Goal: Communication & Community: Answer question/provide support

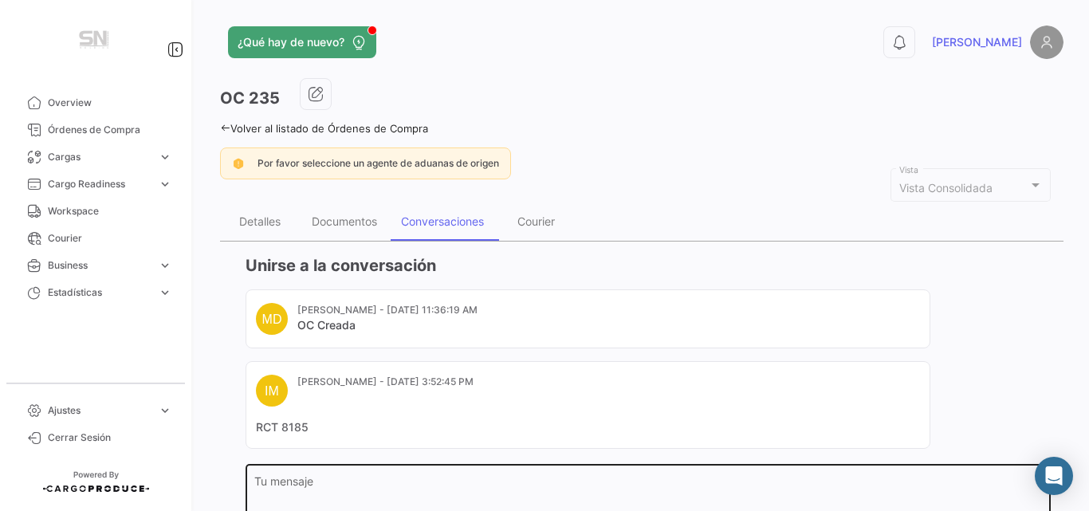
click at [303, 478] on textarea "Tu mensaje" at bounding box center [648, 511] width 788 height 70
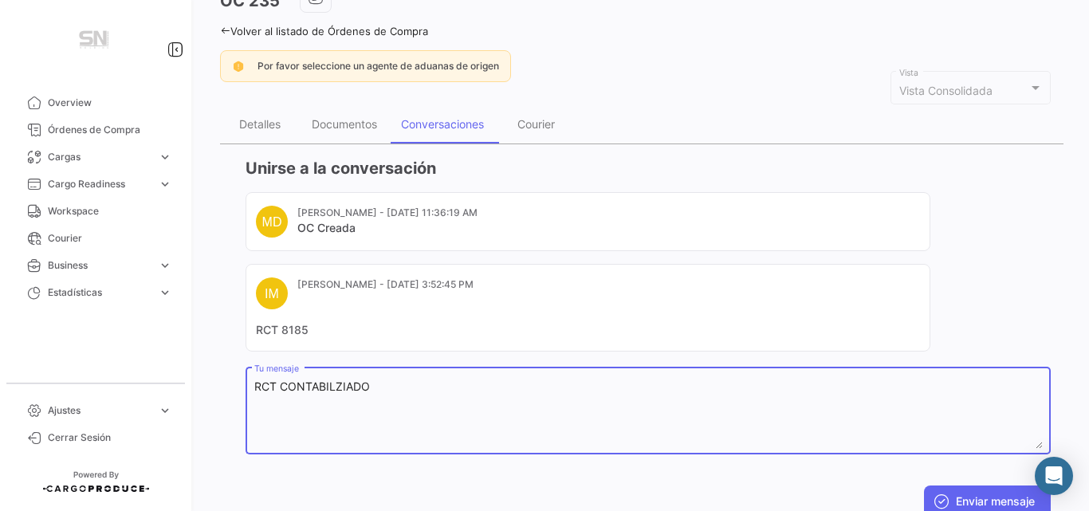
scroll to position [100, 0]
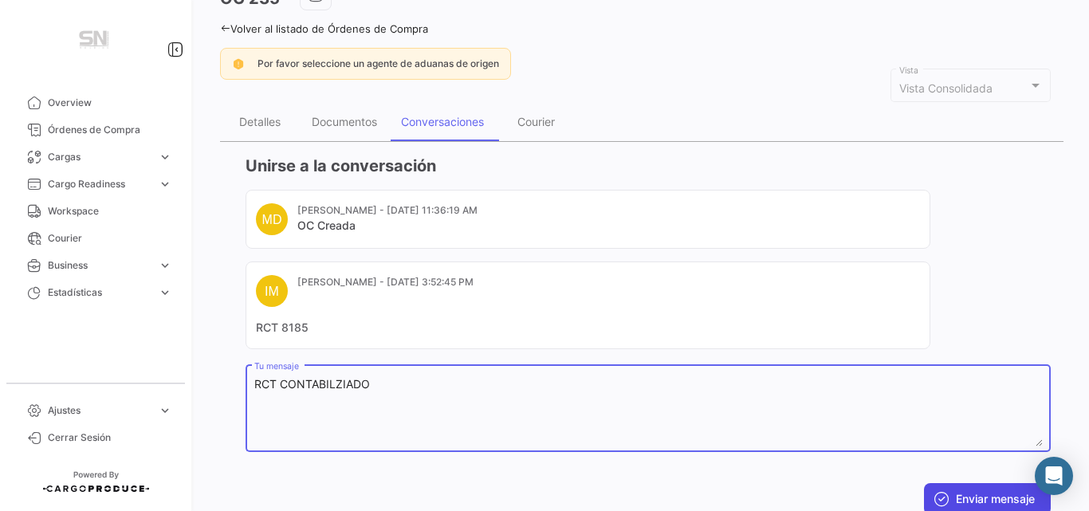
type textarea "RCT CONTABILZIADO"
click at [967, 493] on button "Enviar mensaje" at bounding box center [987, 499] width 127 height 32
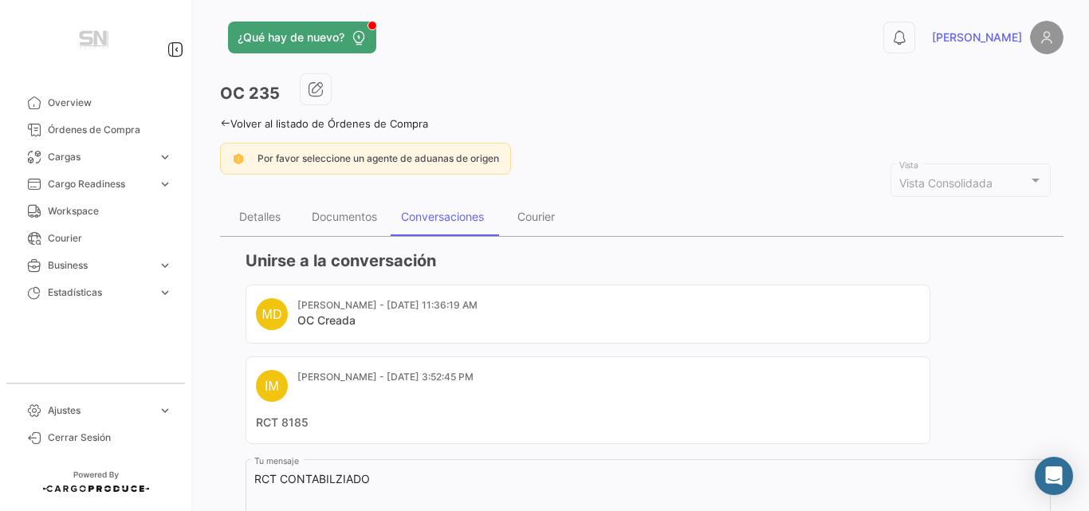
scroll to position [0, 0]
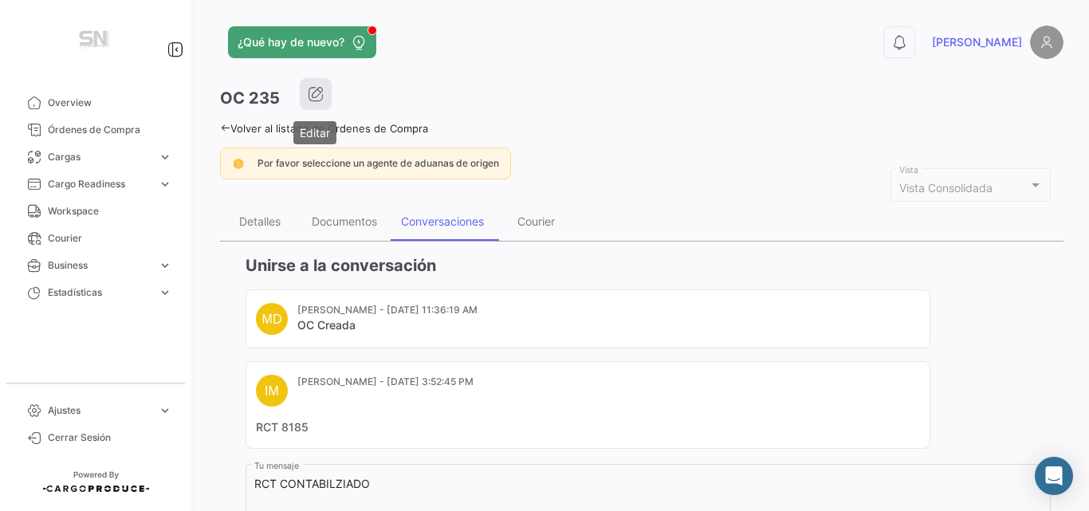
click at [314, 95] on icon "button" at bounding box center [316, 94] width 16 height 16
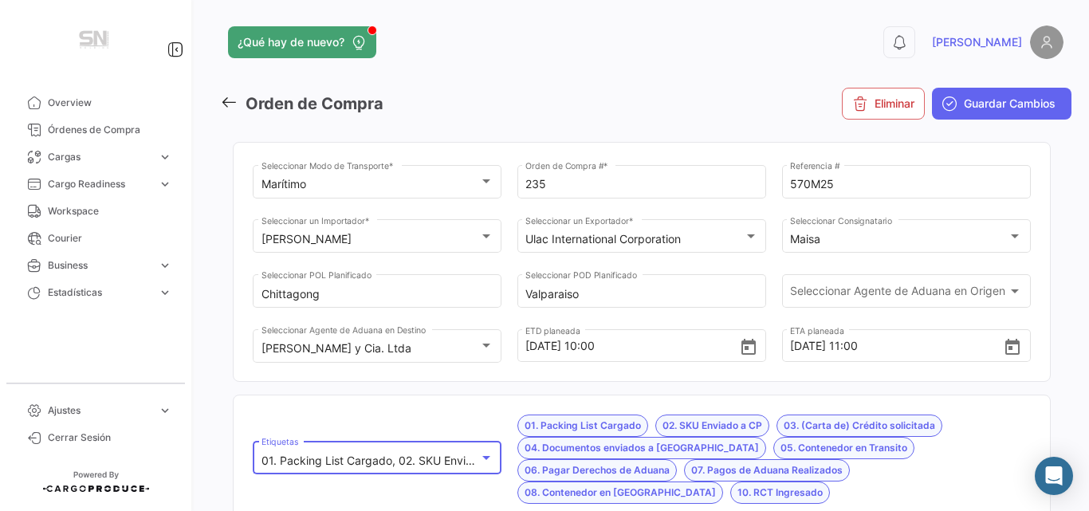
click at [481, 451] on div at bounding box center [486, 457] width 14 height 13
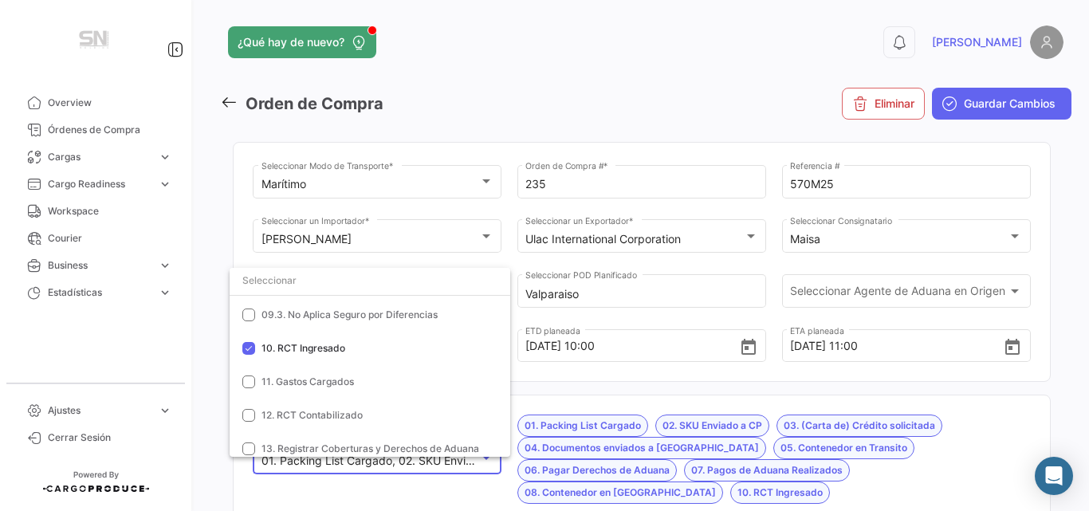
scroll to position [407, 0]
click at [344, 411] on span "12. RCT Contabilizado" at bounding box center [311, 413] width 101 height 12
click at [868, 393] on div at bounding box center [544, 255] width 1089 height 511
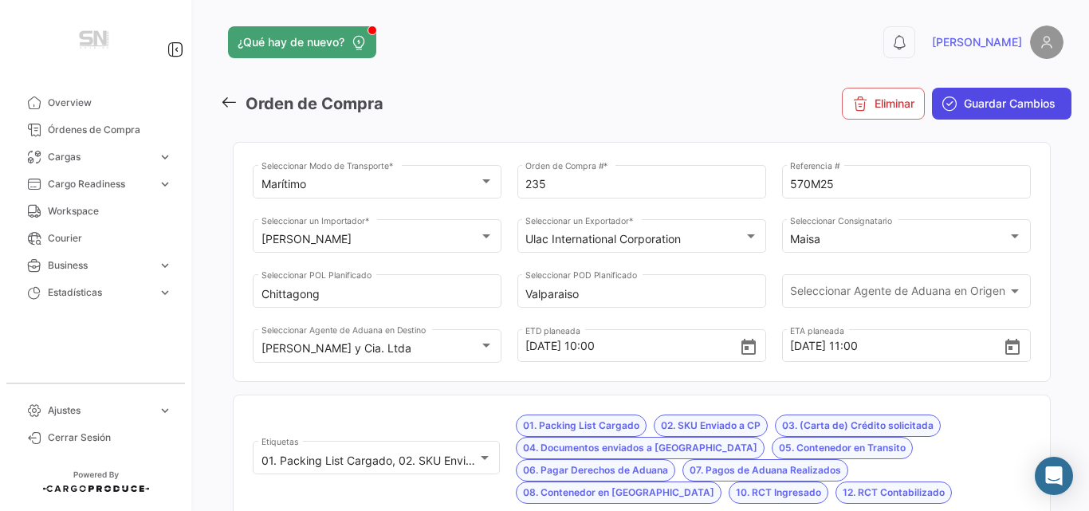
click at [985, 104] on span "Guardar Cambios" at bounding box center [1010, 104] width 92 height 16
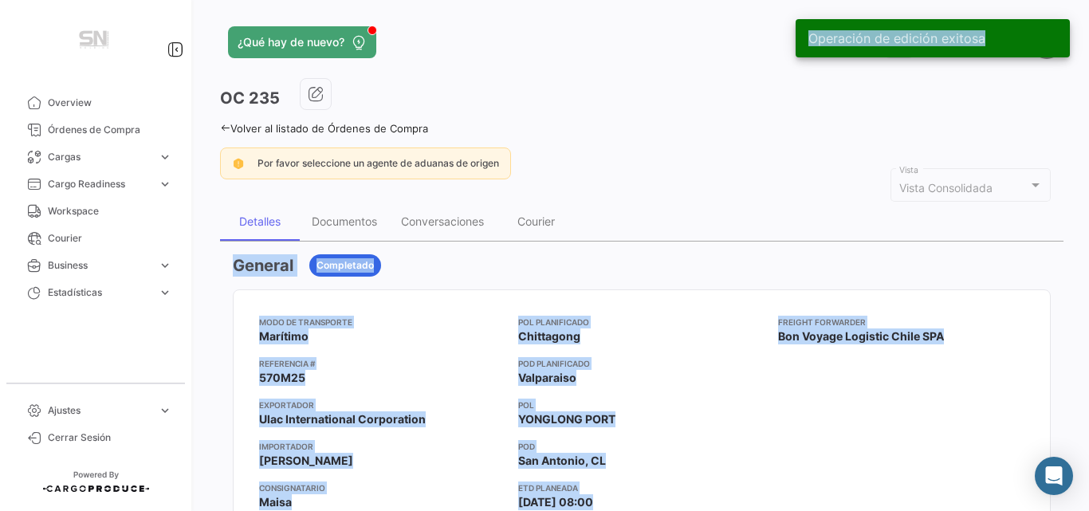
drag, startPoint x: 1087, startPoint y: 61, endPoint x: 1087, endPoint y: 233, distance: 171.4
click at [1087, 233] on body "Overview Órdenes de Compra Cargas expand_more Cargas Aéreas Cargas Marítimas Ca…" at bounding box center [544, 255] width 1089 height 511
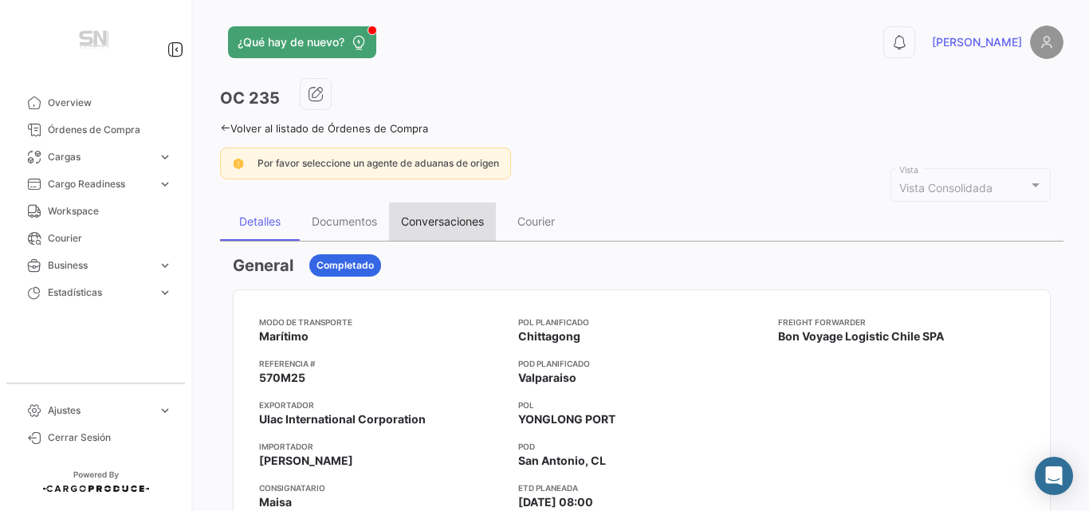
click at [448, 220] on div "Conversaciones" at bounding box center [442, 221] width 83 height 14
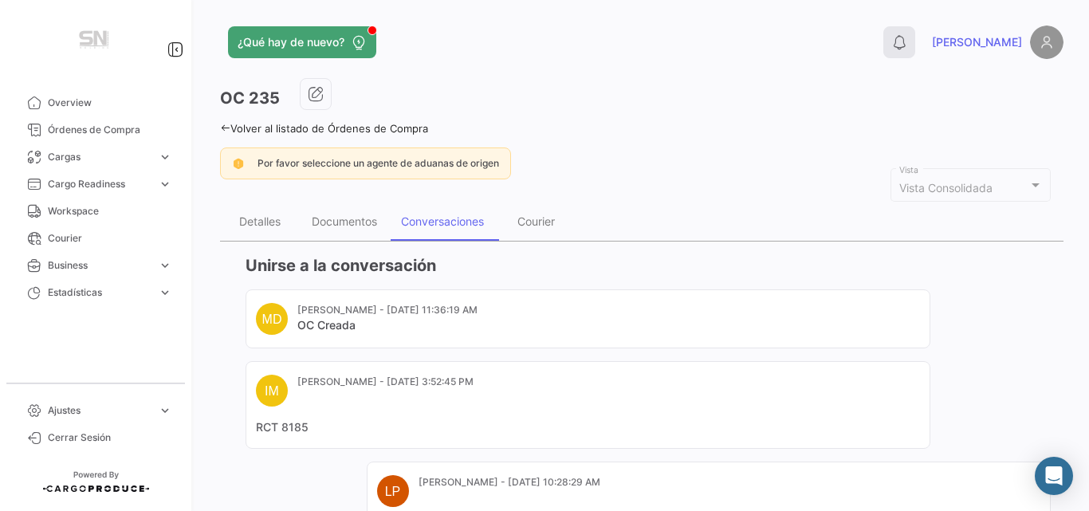
click at [907, 45] on icon at bounding box center [899, 42] width 16 height 16
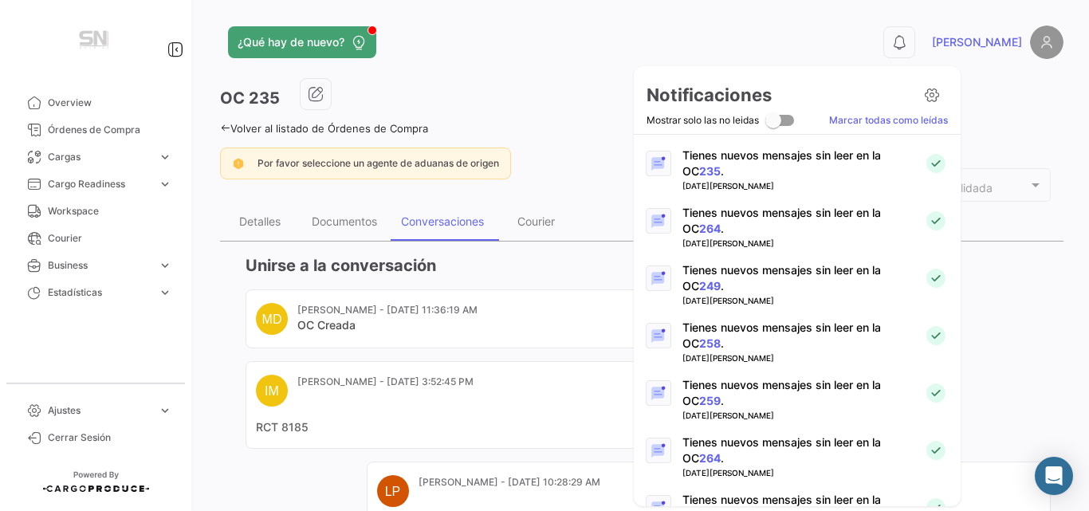
click at [603, 59] on div at bounding box center [544, 255] width 1089 height 511
